Goal: Information Seeking & Learning: Find specific fact

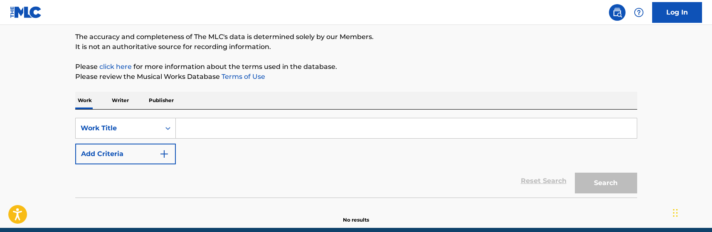
scroll to position [83, 0]
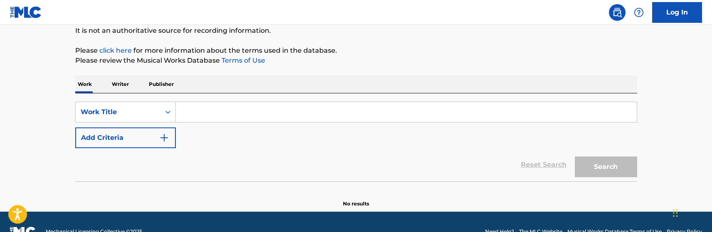
click at [221, 109] on input "Search Form" at bounding box center [406, 112] width 461 height 20
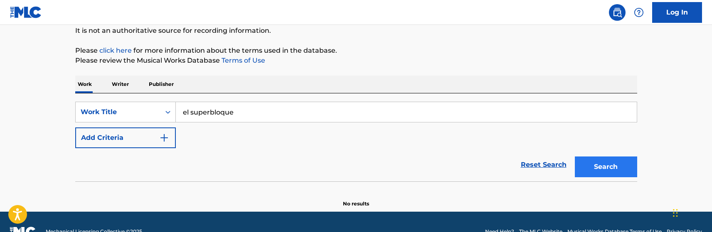
type input "el superbloque"
click at [592, 163] on button "Search" at bounding box center [606, 167] width 62 height 21
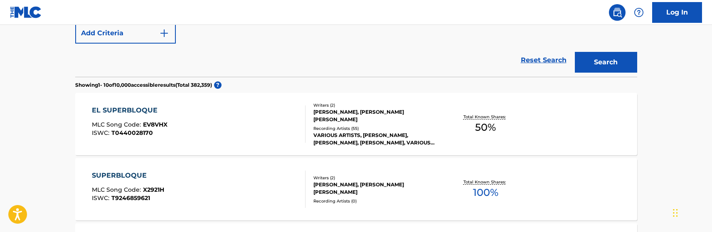
scroll to position [208, 0]
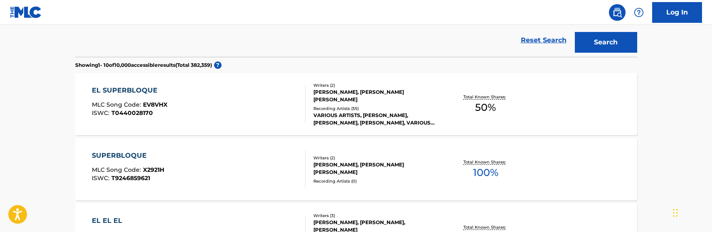
click at [261, 111] on div "EL SUPERBLOQUE MLC Song Code : EV8VHX ISWC : T0440028170" at bounding box center [199, 104] width 214 height 37
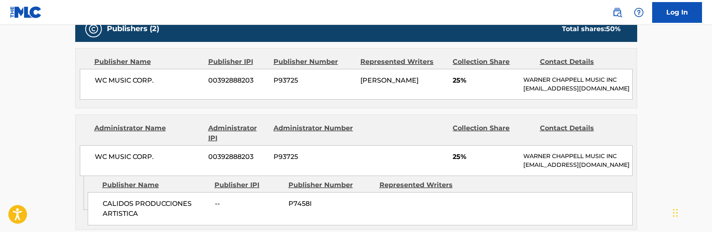
scroll to position [457, 0]
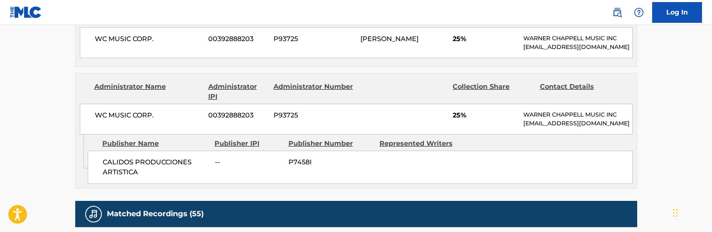
scroll to position [229, 0]
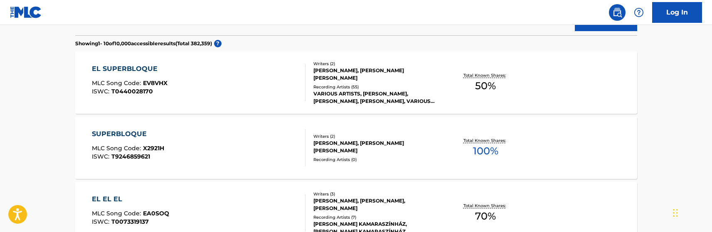
click at [230, 143] on div "SUPERBLOQUE MLC Song Code : X2921H ISWC : T9246859621" at bounding box center [199, 147] width 214 height 37
